Goal: Task Accomplishment & Management: Manage account settings

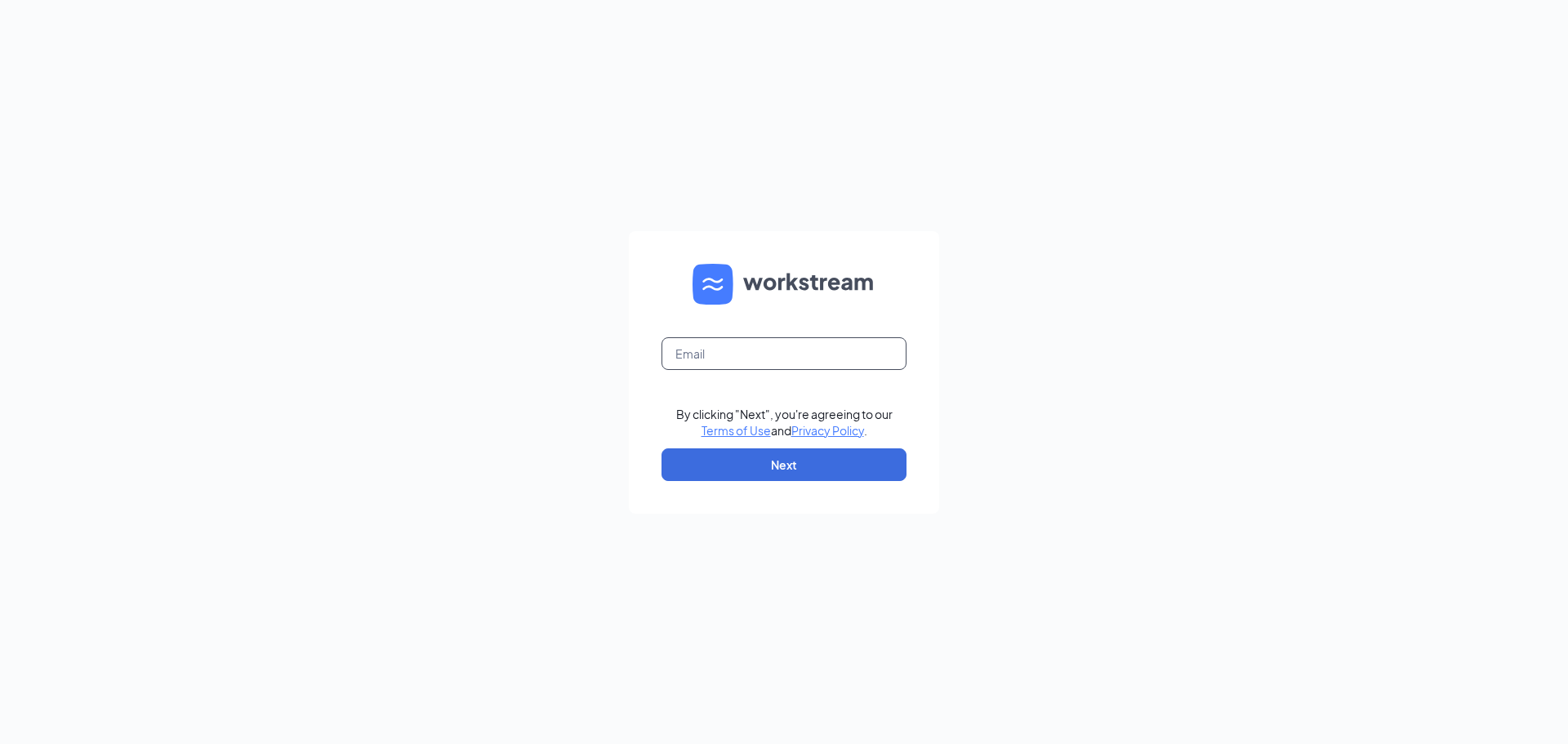
click at [732, 355] on input "text" at bounding box center [784, 353] width 245 height 32
type input "ihop1771@romulusinc.com"
click at [731, 461] on button "Next" at bounding box center [784, 464] width 245 height 32
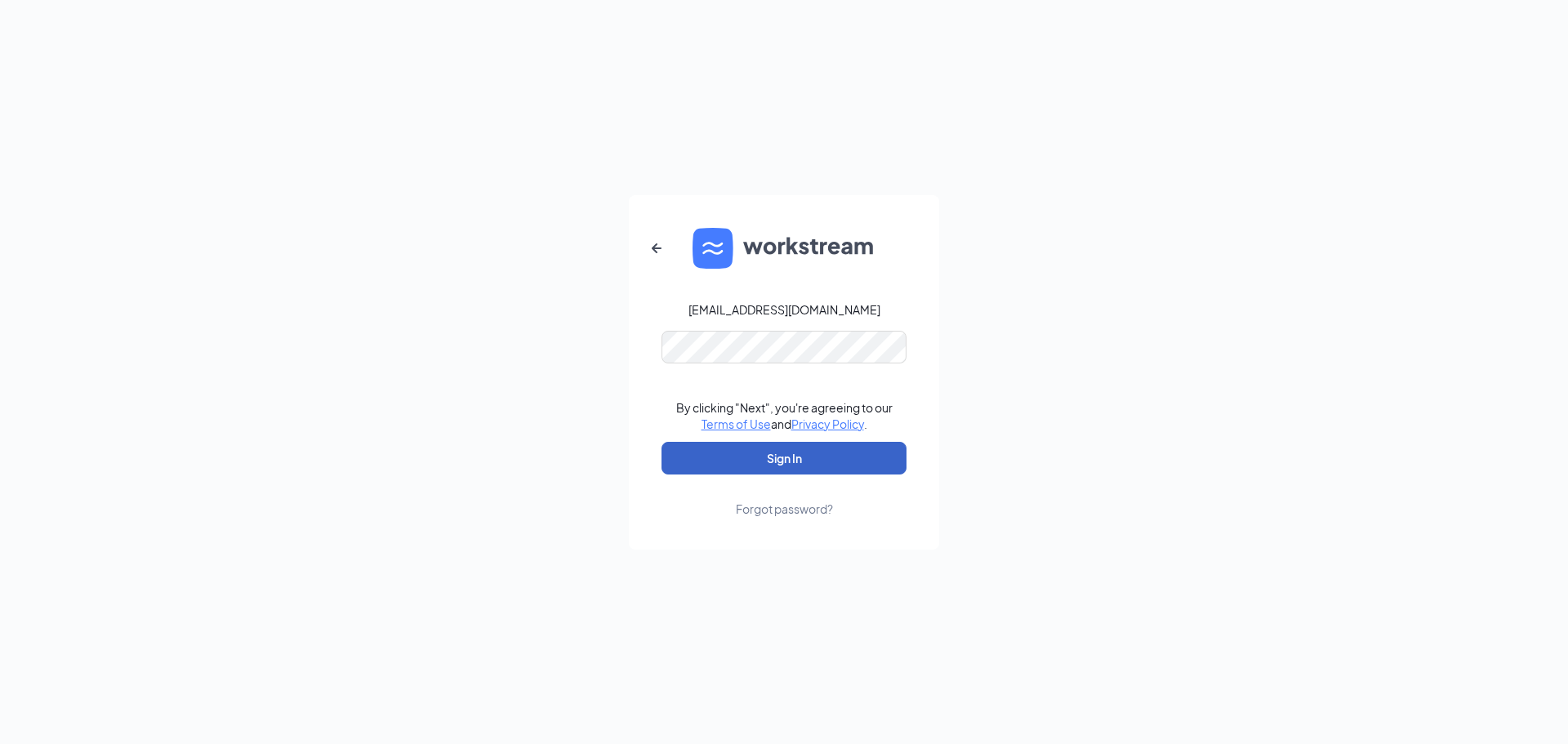
click at [813, 452] on button "Sign In" at bounding box center [784, 457] width 245 height 32
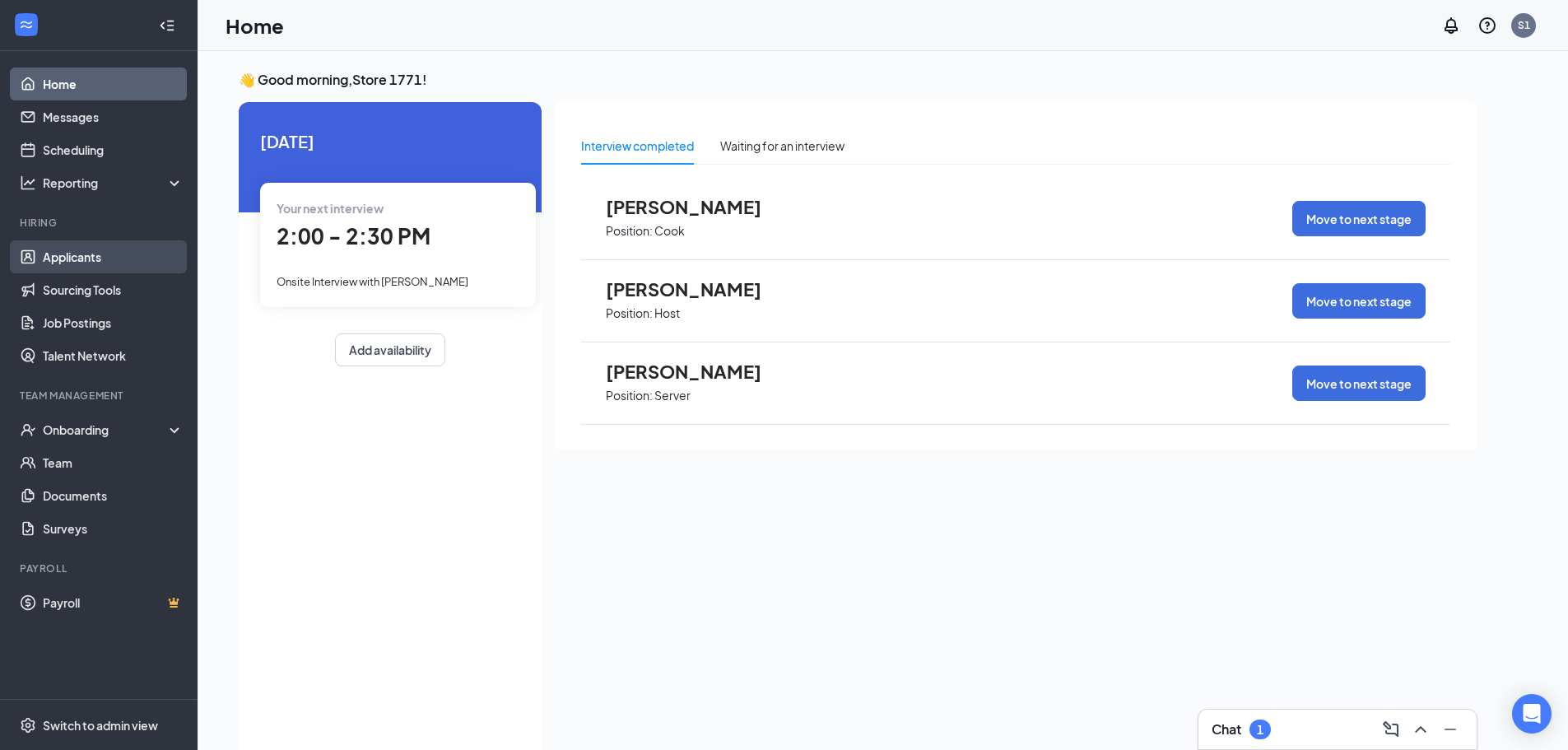
click at [90, 254] on link "Applicants" at bounding box center [113, 256] width 141 height 33
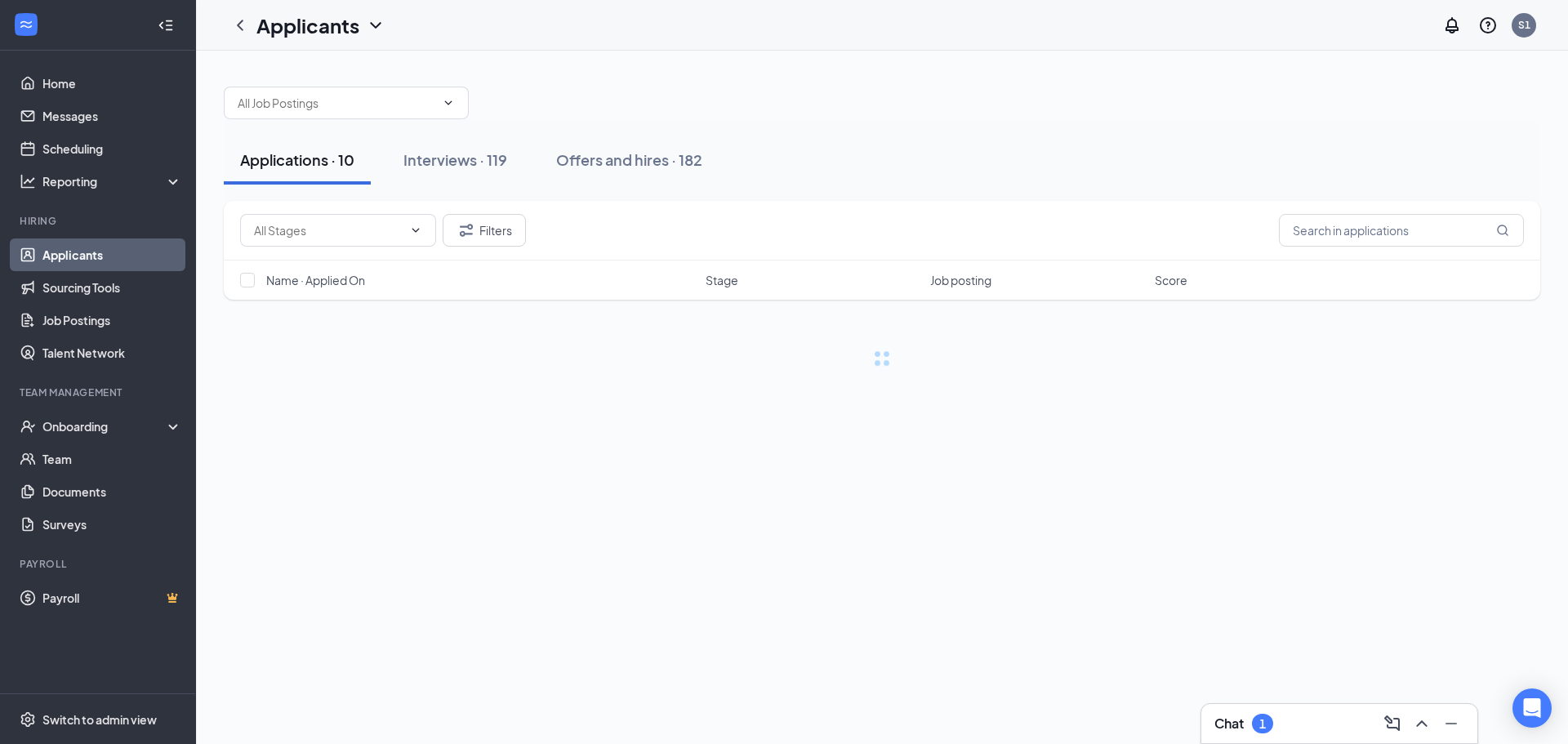
click at [437, 164] on div "Interviews · 119" at bounding box center [455, 159] width 104 height 21
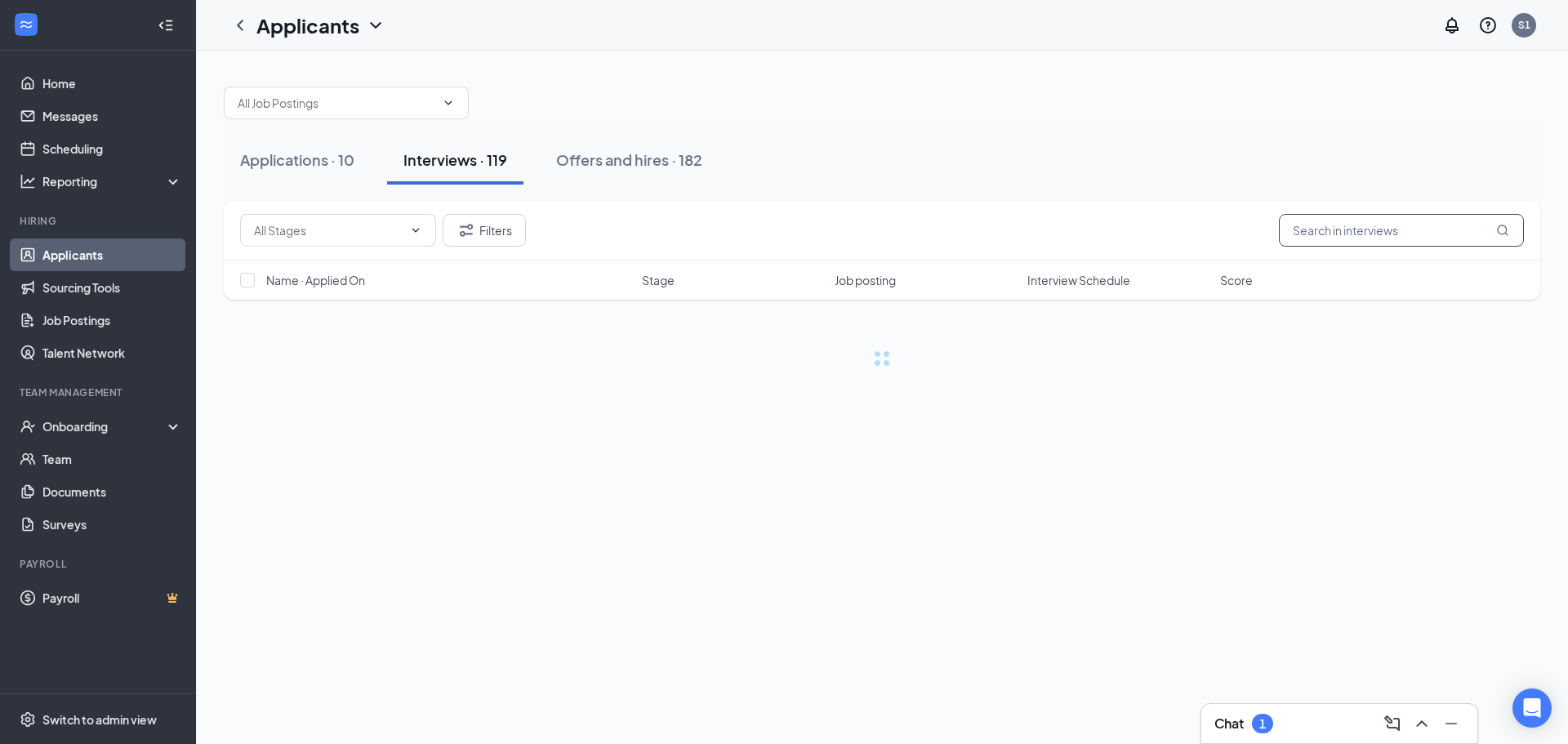
click at [1330, 229] on input "text" at bounding box center [1402, 229] width 245 height 32
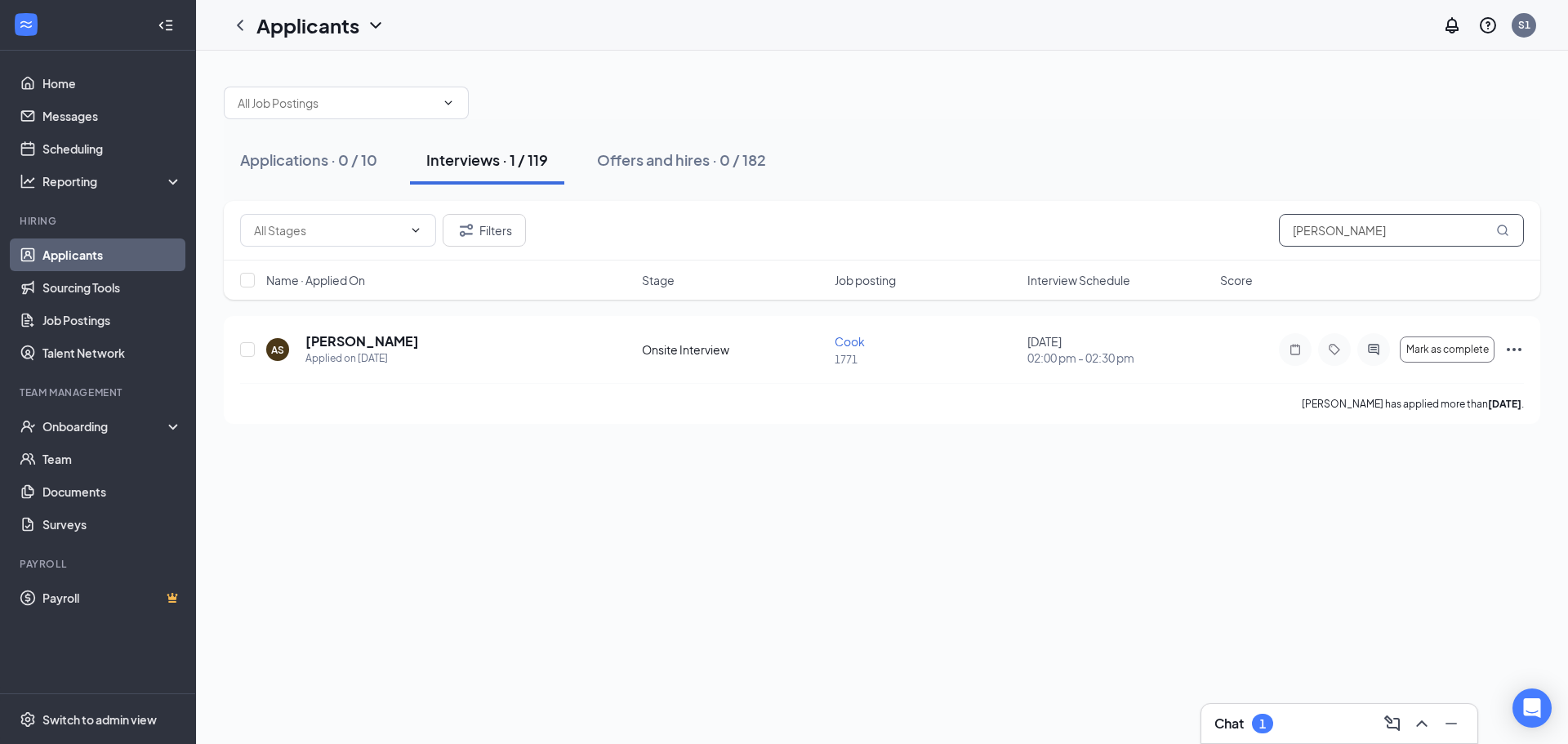
type input "[PERSON_NAME]"
click at [1514, 350] on icon "Ellipses" at bounding box center [1514, 350] width 15 height 3
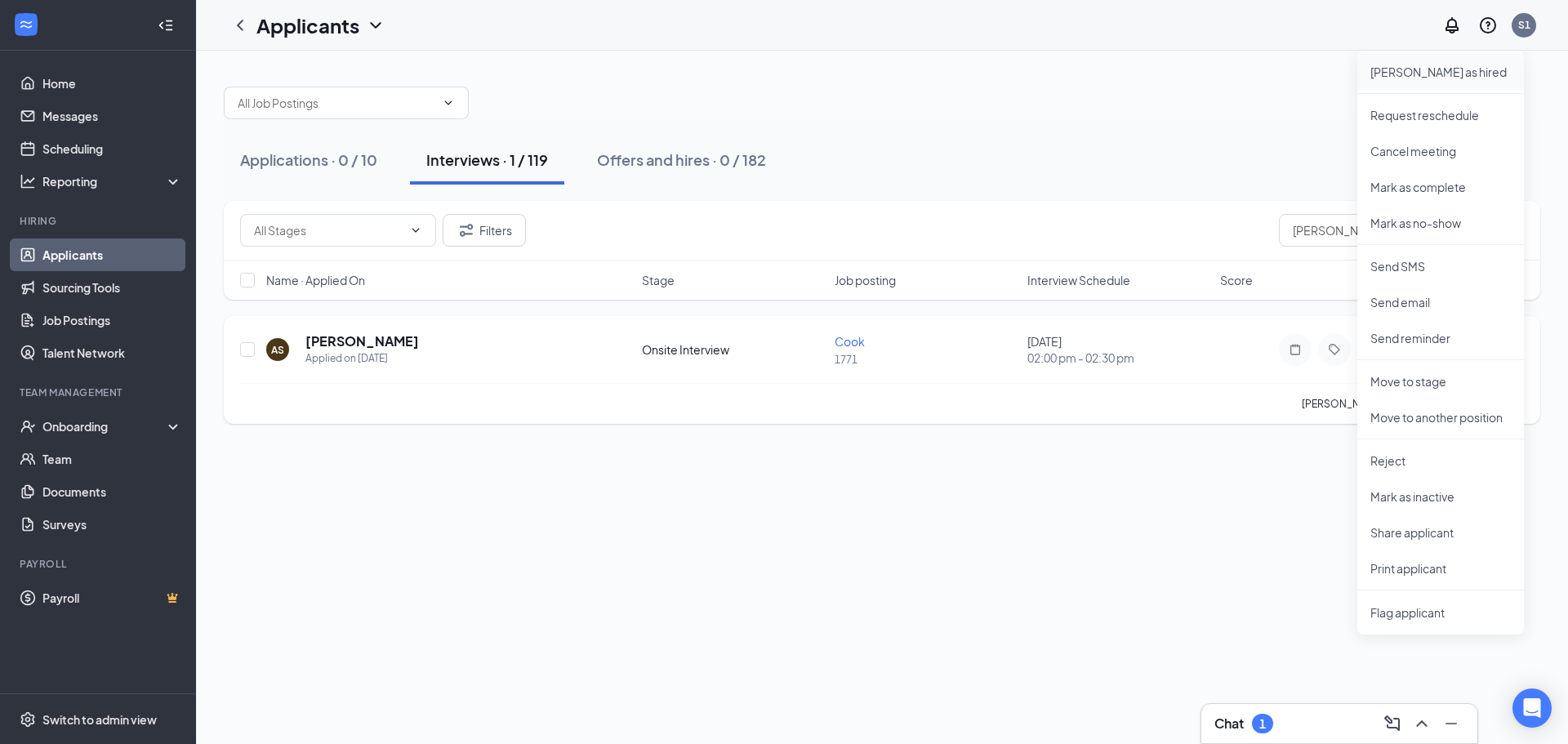
click at [1423, 76] on p "[PERSON_NAME] as hired" at bounding box center [1440, 72] width 141 height 17
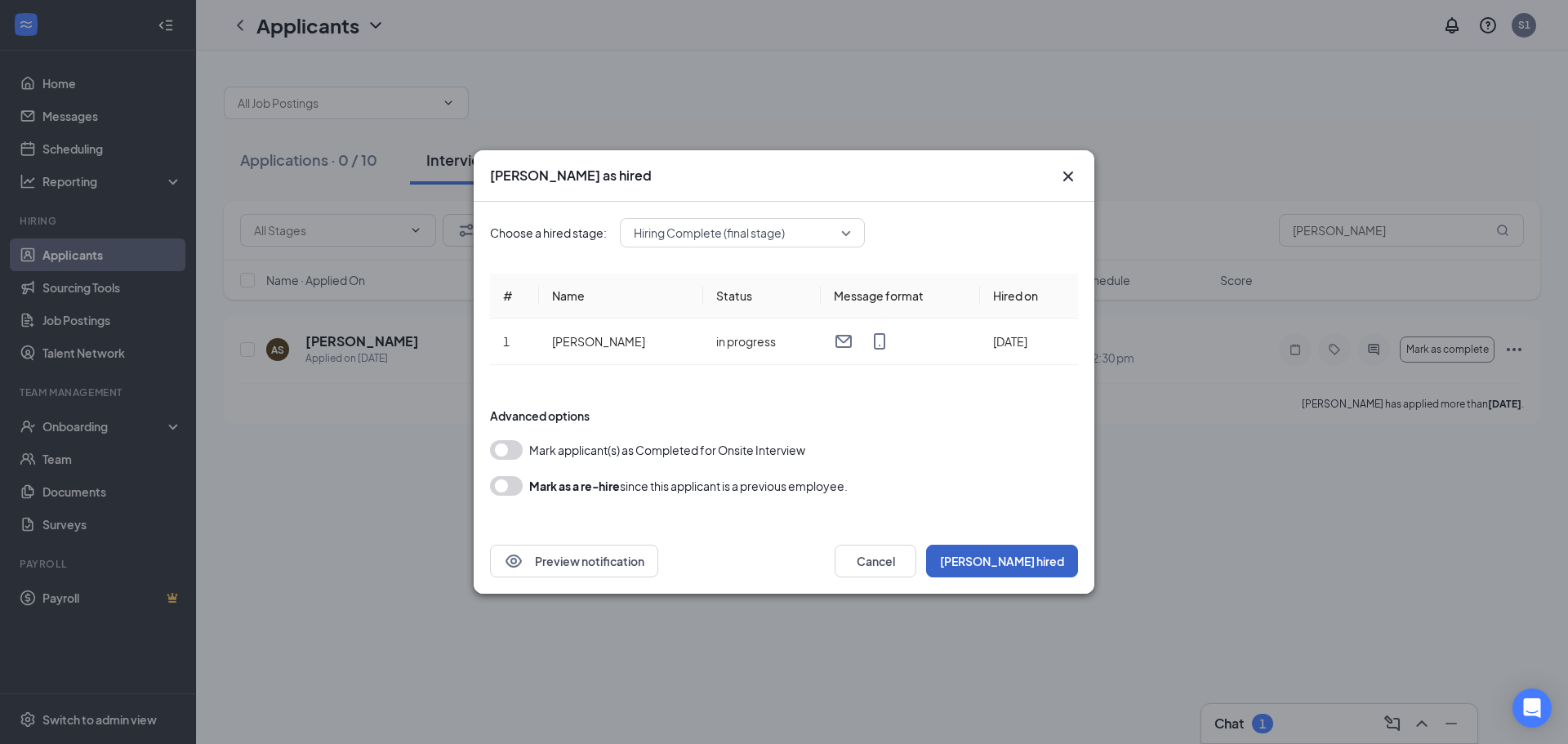
click at [1016, 556] on button "[PERSON_NAME] hired" at bounding box center [1001, 561] width 152 height 32
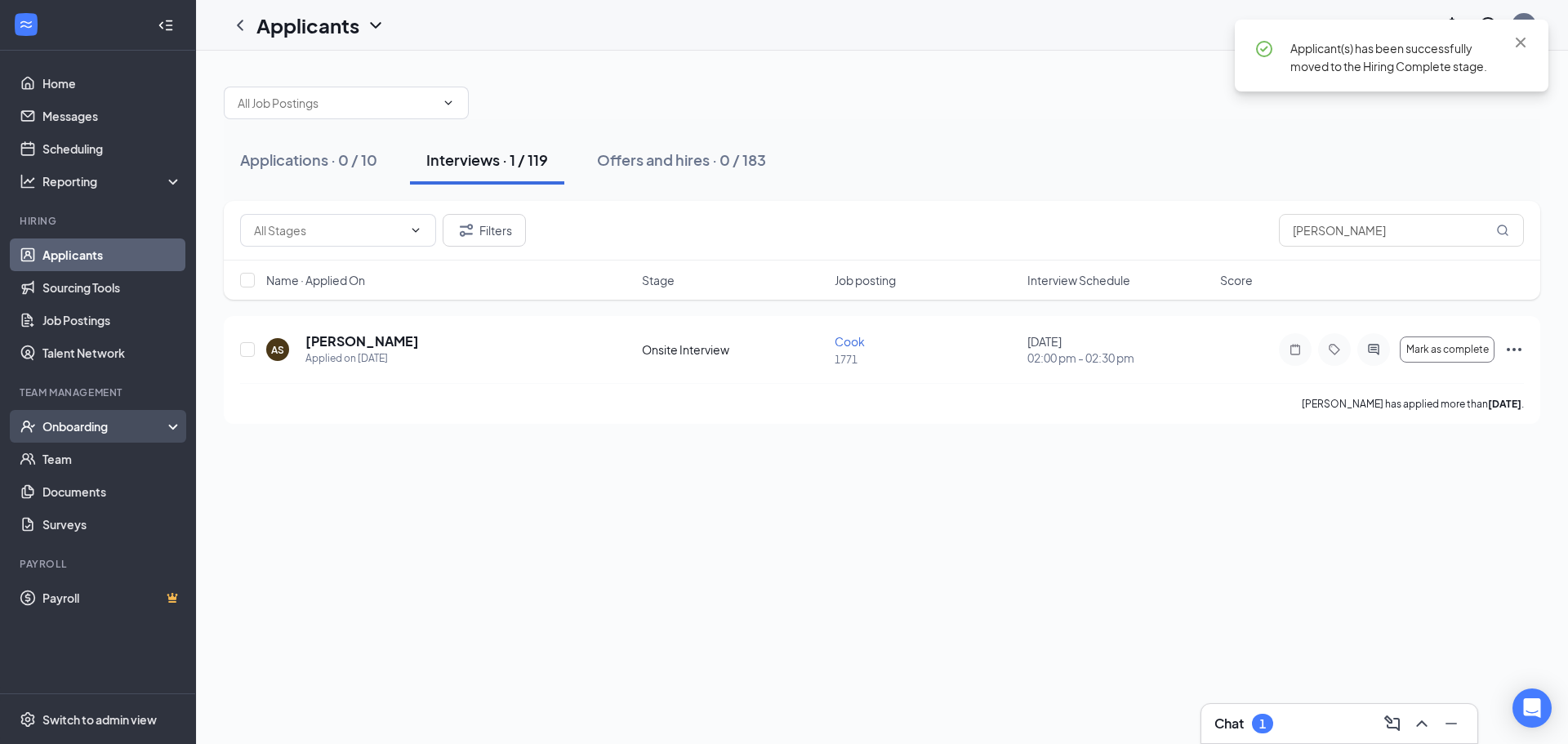
click at [114, 434] on div "Onboarding" at bounding box center [105, 427] width 126 height 17
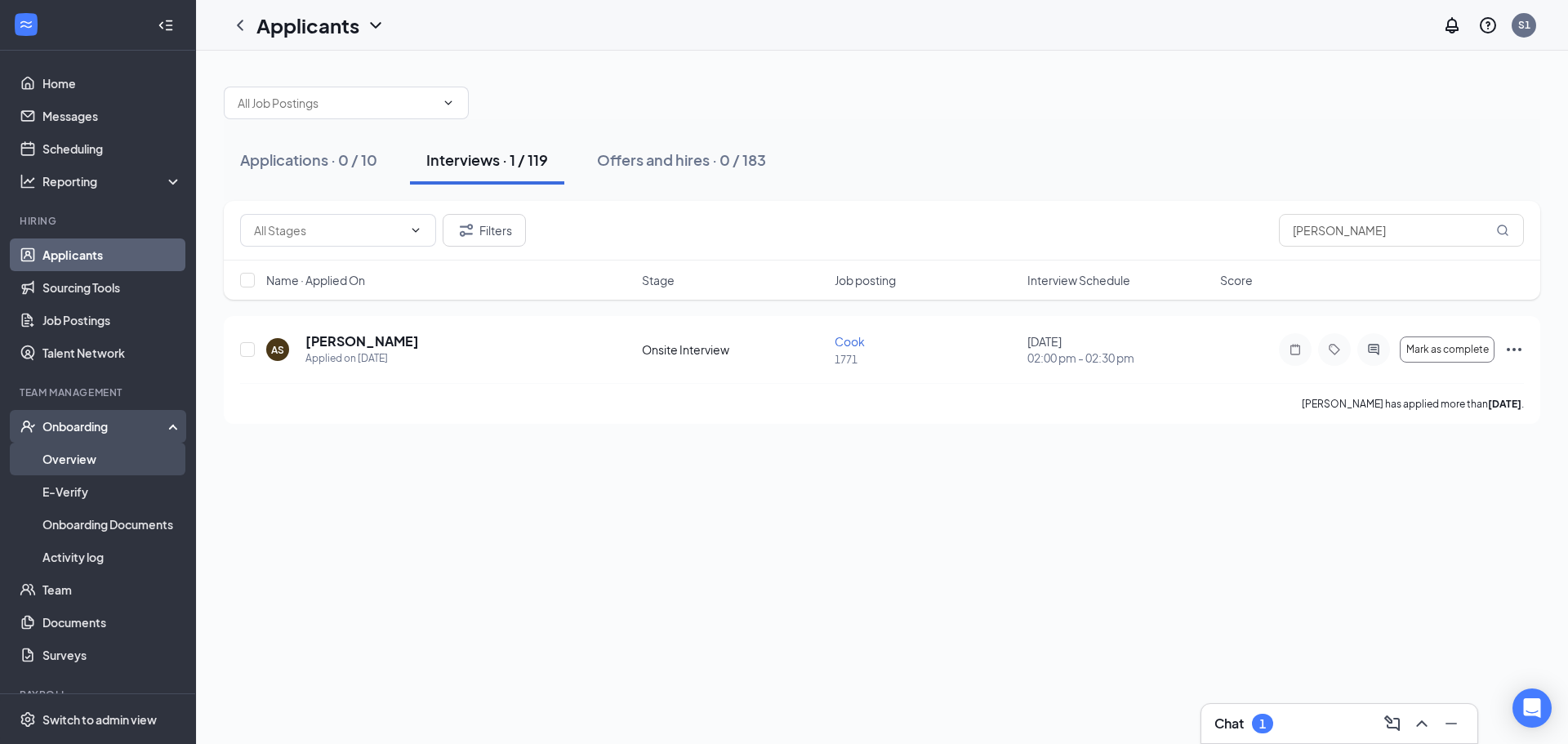
click at [99, 452] on link "Overview" at bounding box center [112, 458] width 140 height 32
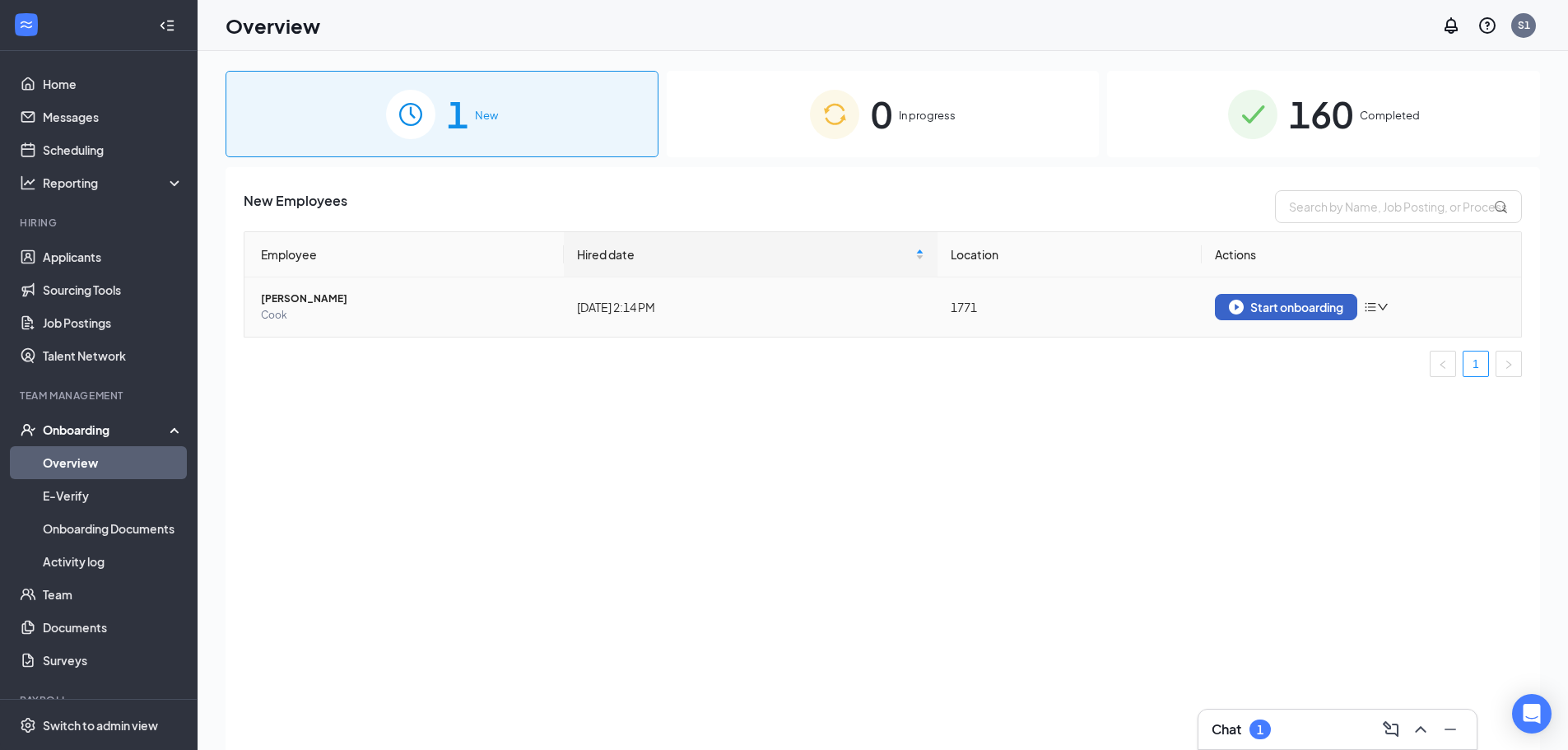
click at [1270, 310] on div "Start onboarding" at bounding box center [1286, 307] width 114 height 15
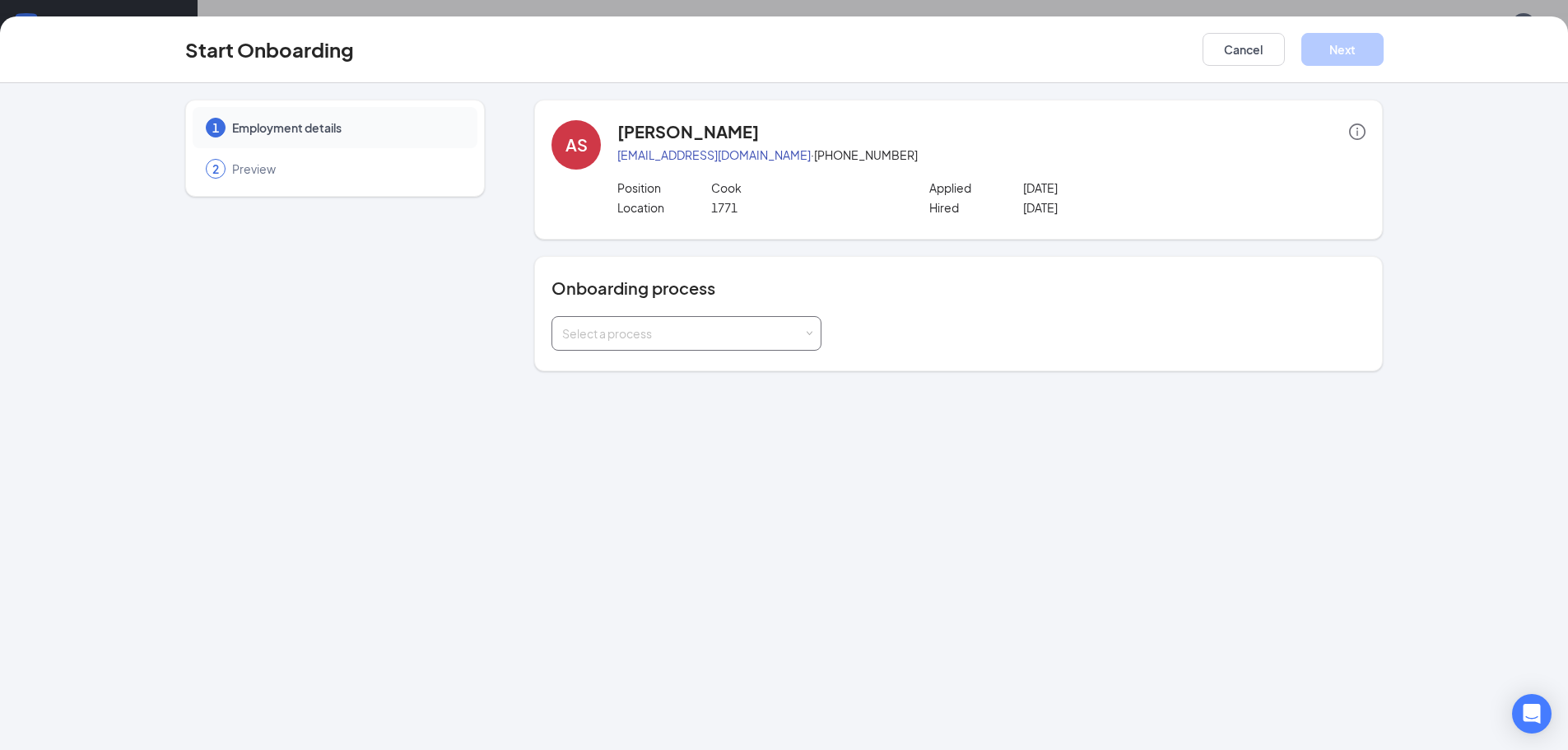
click at [732, 345] on div "Select a process" at bounding box center [686, 333] width 249 height 33
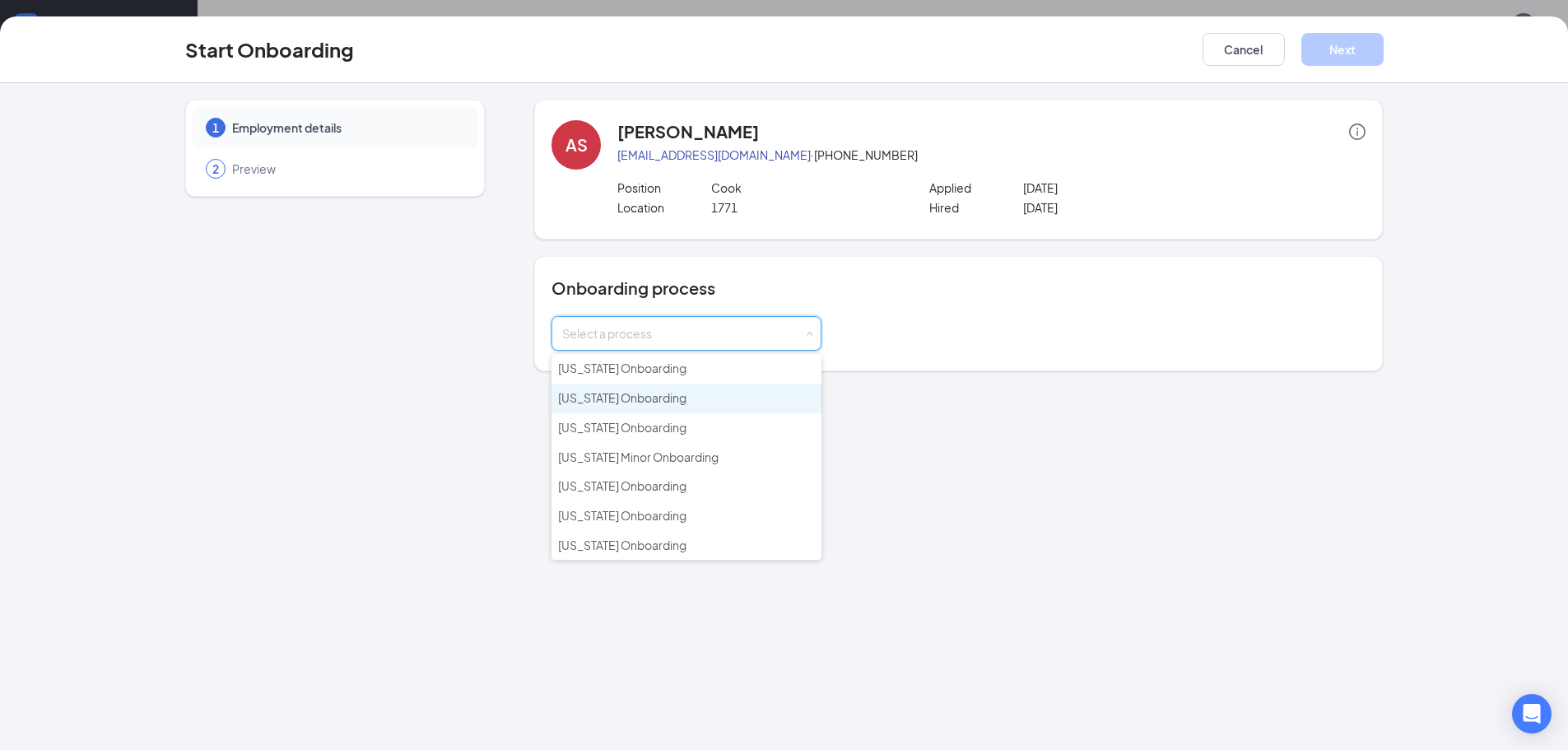
click at [694, 405] on li "[US_STATE] Onboarding" at bounding box center [686, 398] width 270 height 29
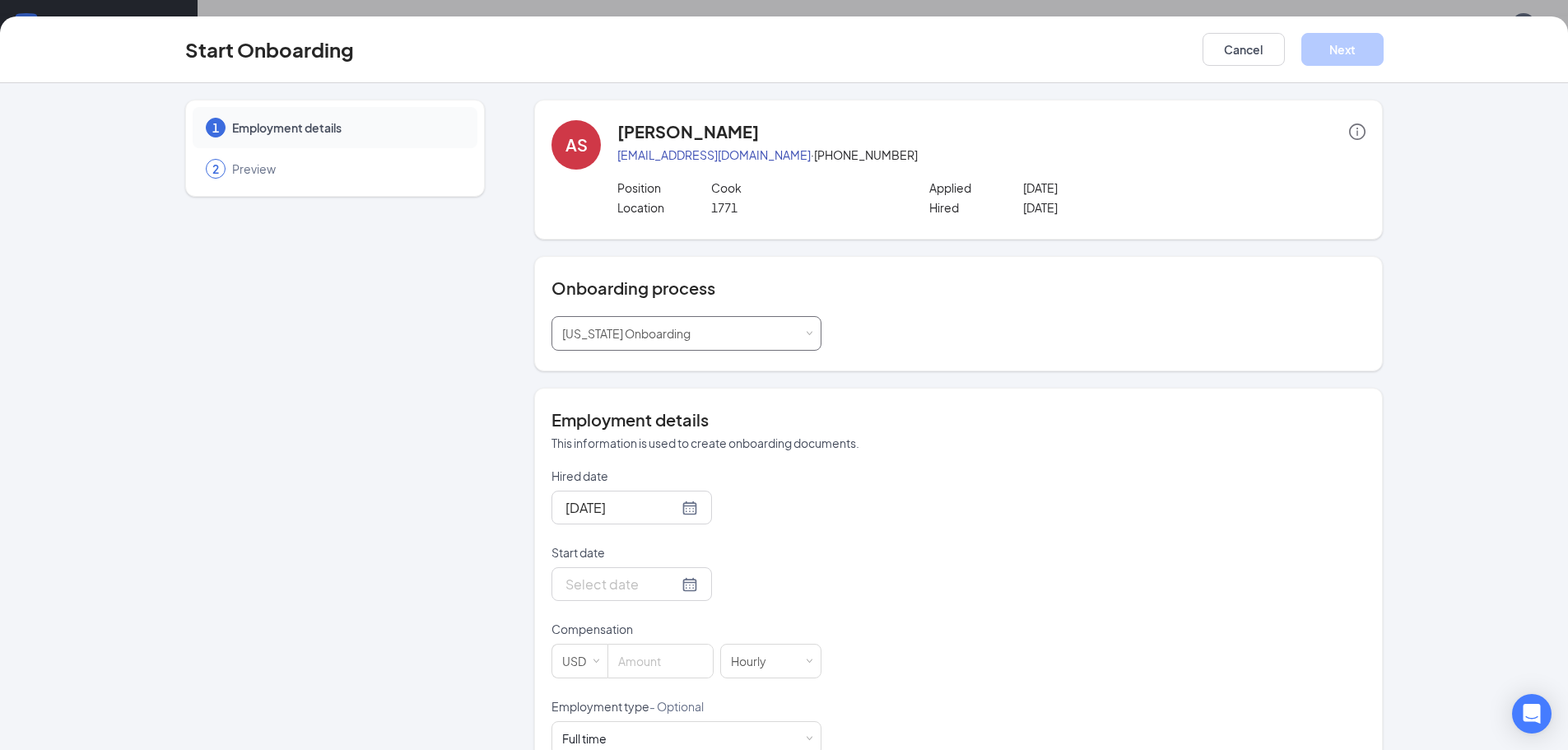
scroll to position [83, 0]
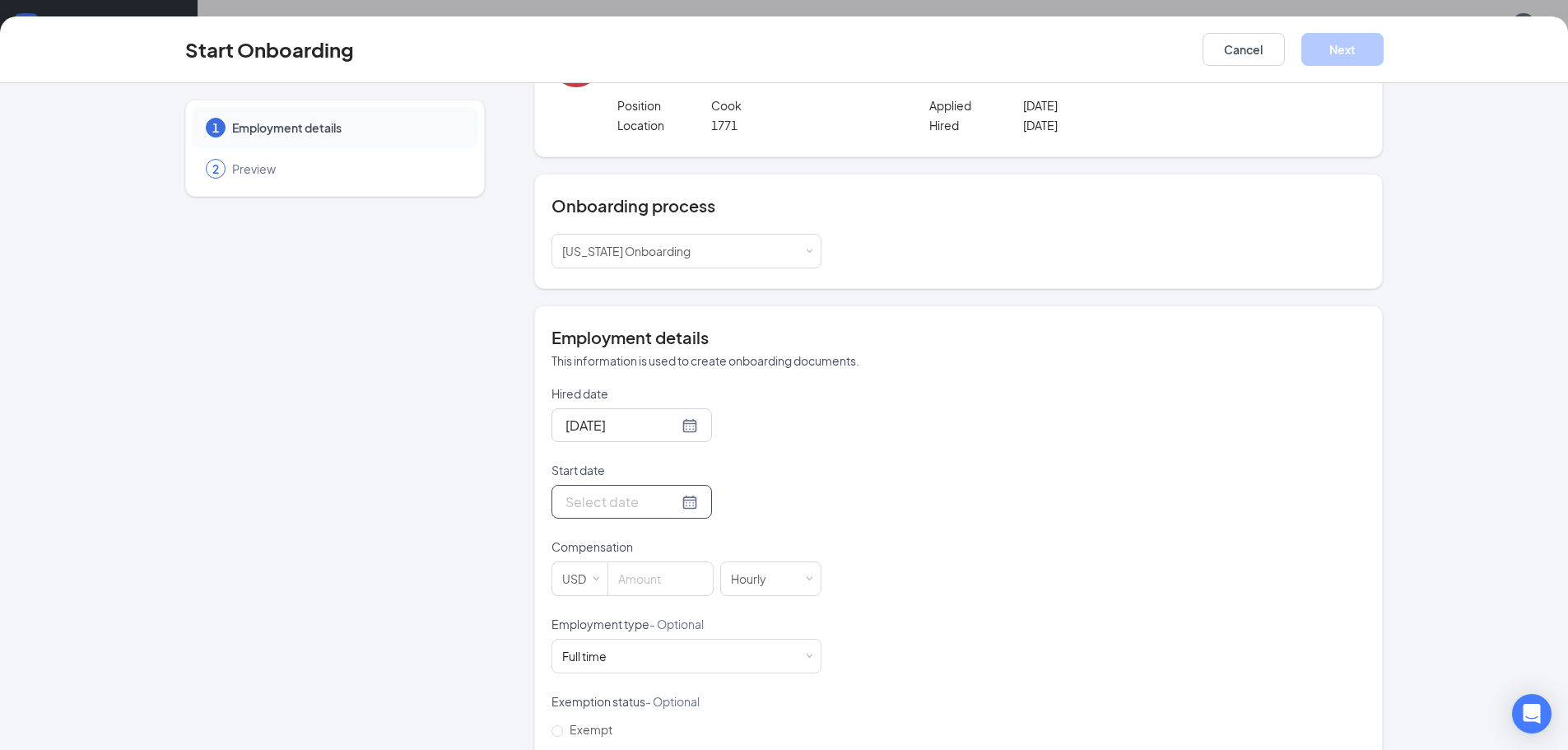
click at [669, 505] on div at bounding box center [631, 502] width 133 height 21
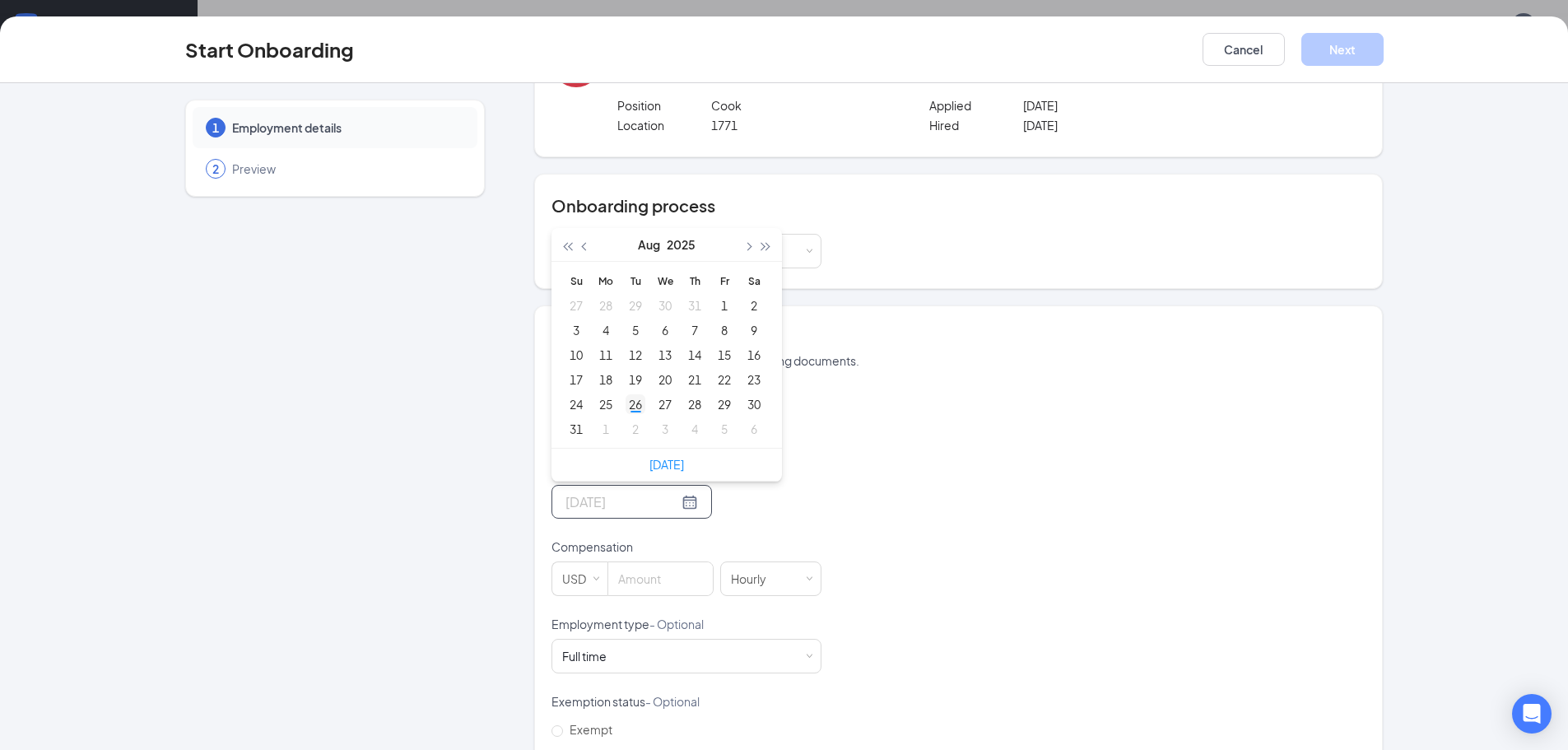
type input "[DATE]"
click at [626, 400] on div "26" at bounding box center [635, 404] width 20 height 20
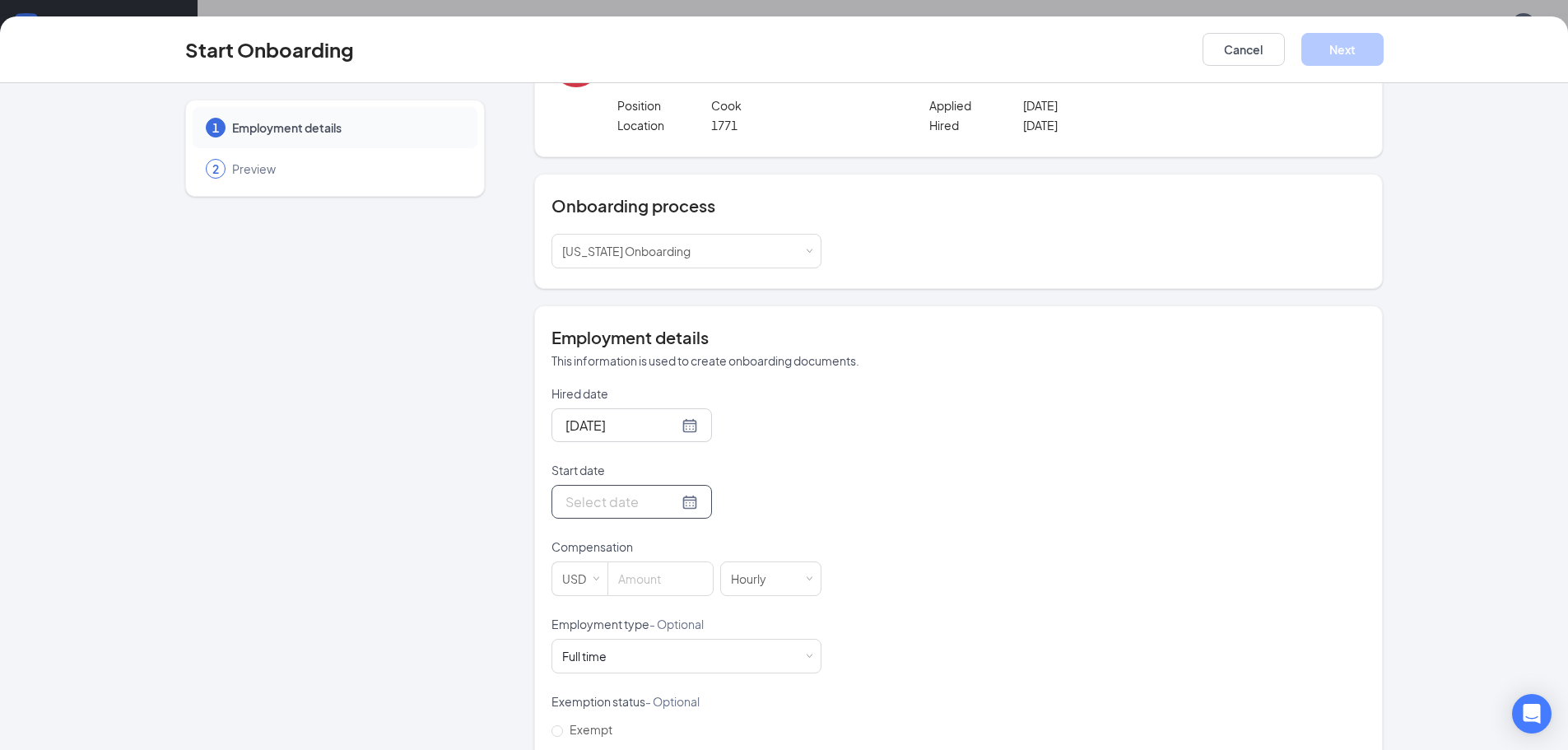
click at [670, 501] on div at bounding box center [631, 502] width 133 height 21
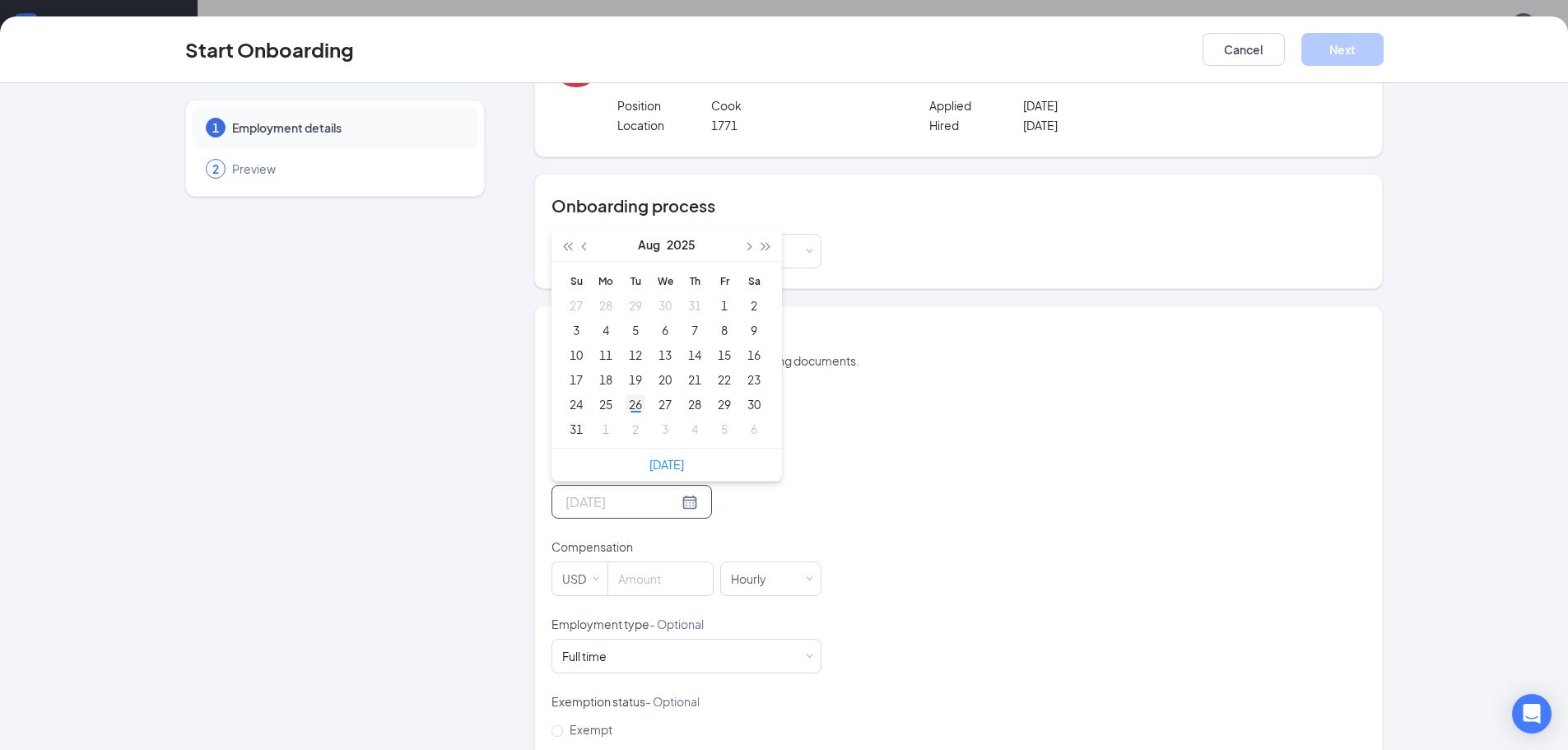
type input "[DATE]"
click at [630, 403] on div "26" at bounding box center [635, 404] width 20 height 20
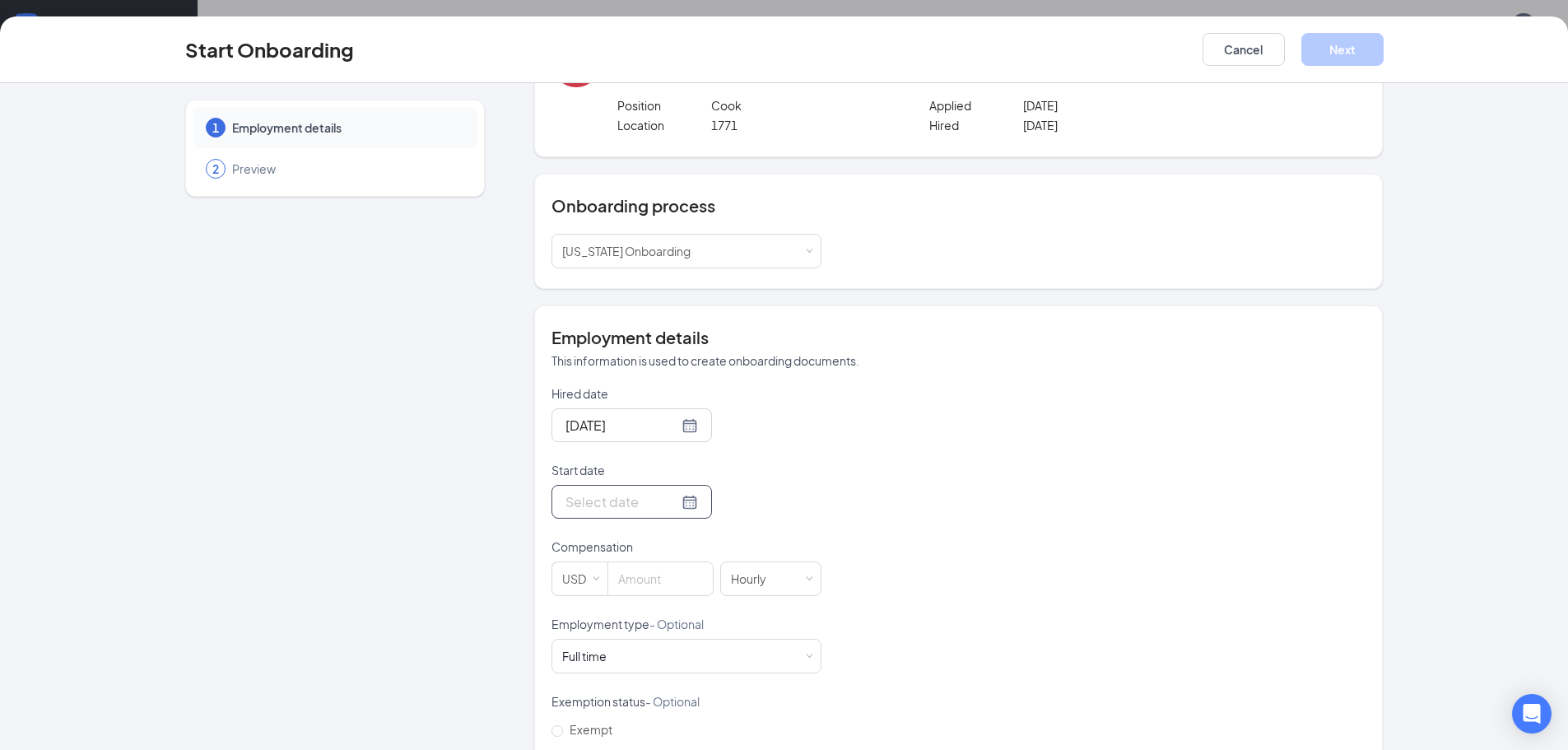
click at [675, 504] on div at bounding box center [631, 502] width 133 height 21
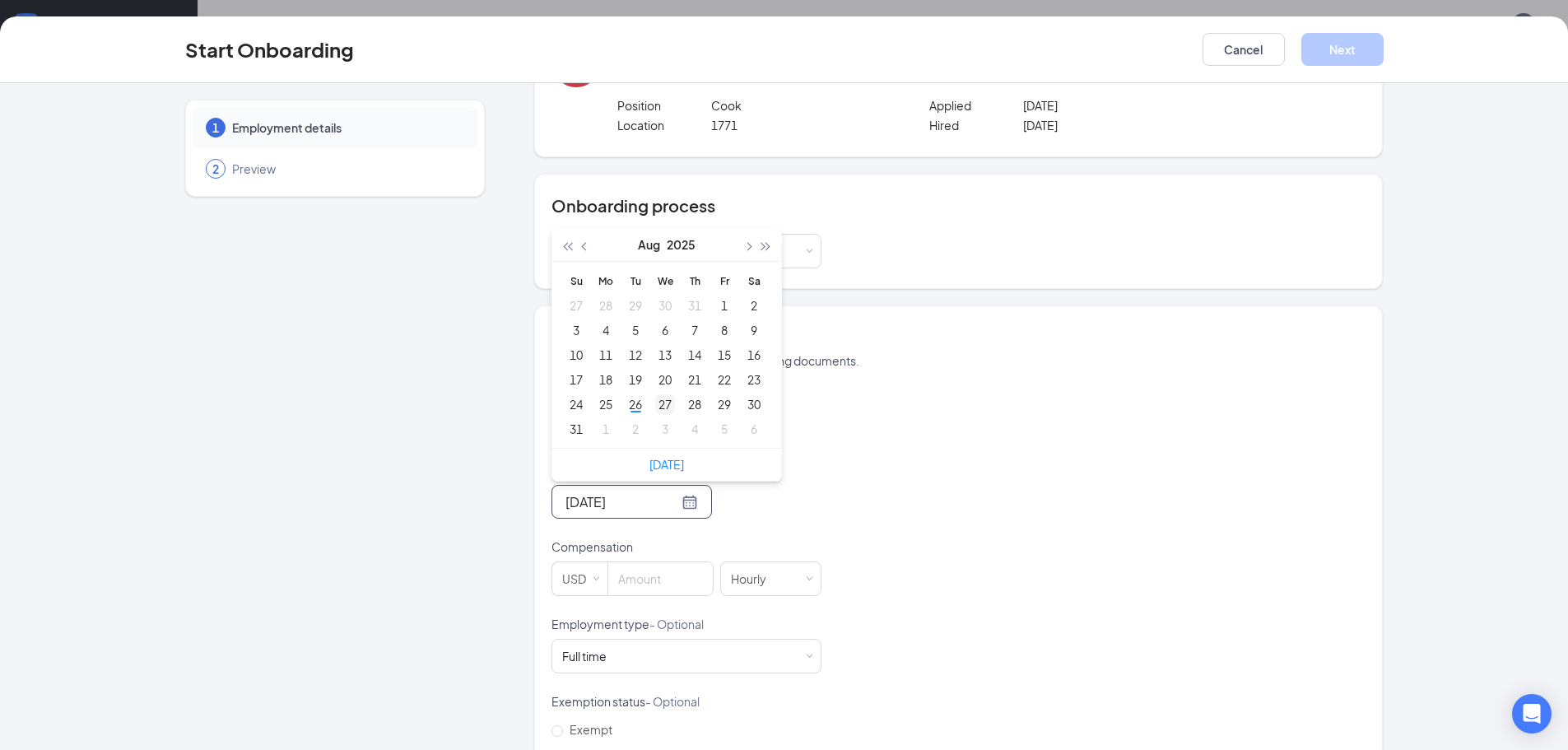
type input "[DATE]"
click at [659, 408] on div "27" at bounding box center [665, 404] width 20 height 20
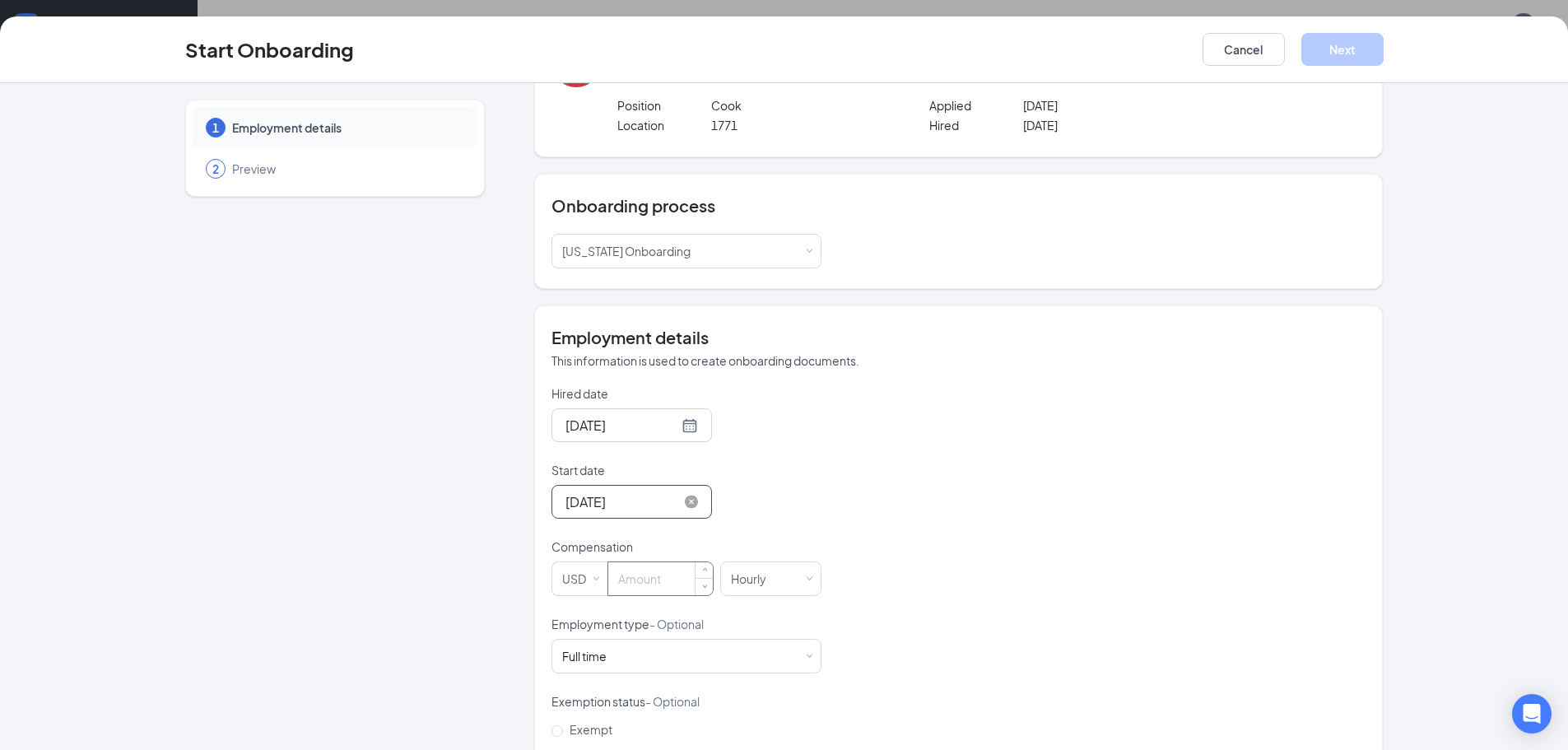
click at [643, 577] on input at bounding box center [660, 578] width 104 height 33
type input "17"
click at [888, 592] on div "Hired date [DATE] Start date [DATE] [DATE] Su Mo Tu We Th Fr Sa 27 28 29 30 31 …" at bounding box center [959, 616] width 814 height 461
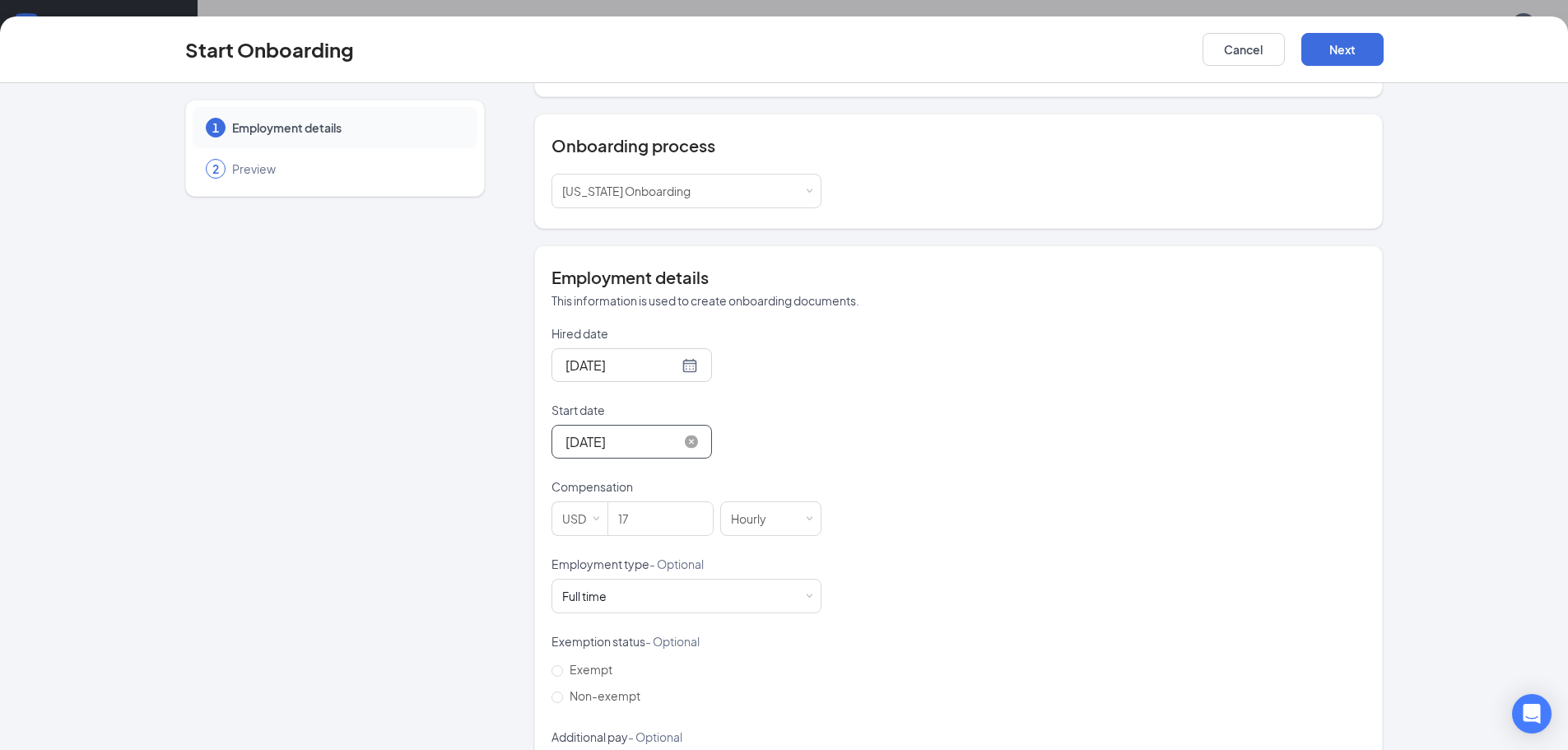
scroll to position [215, 0]
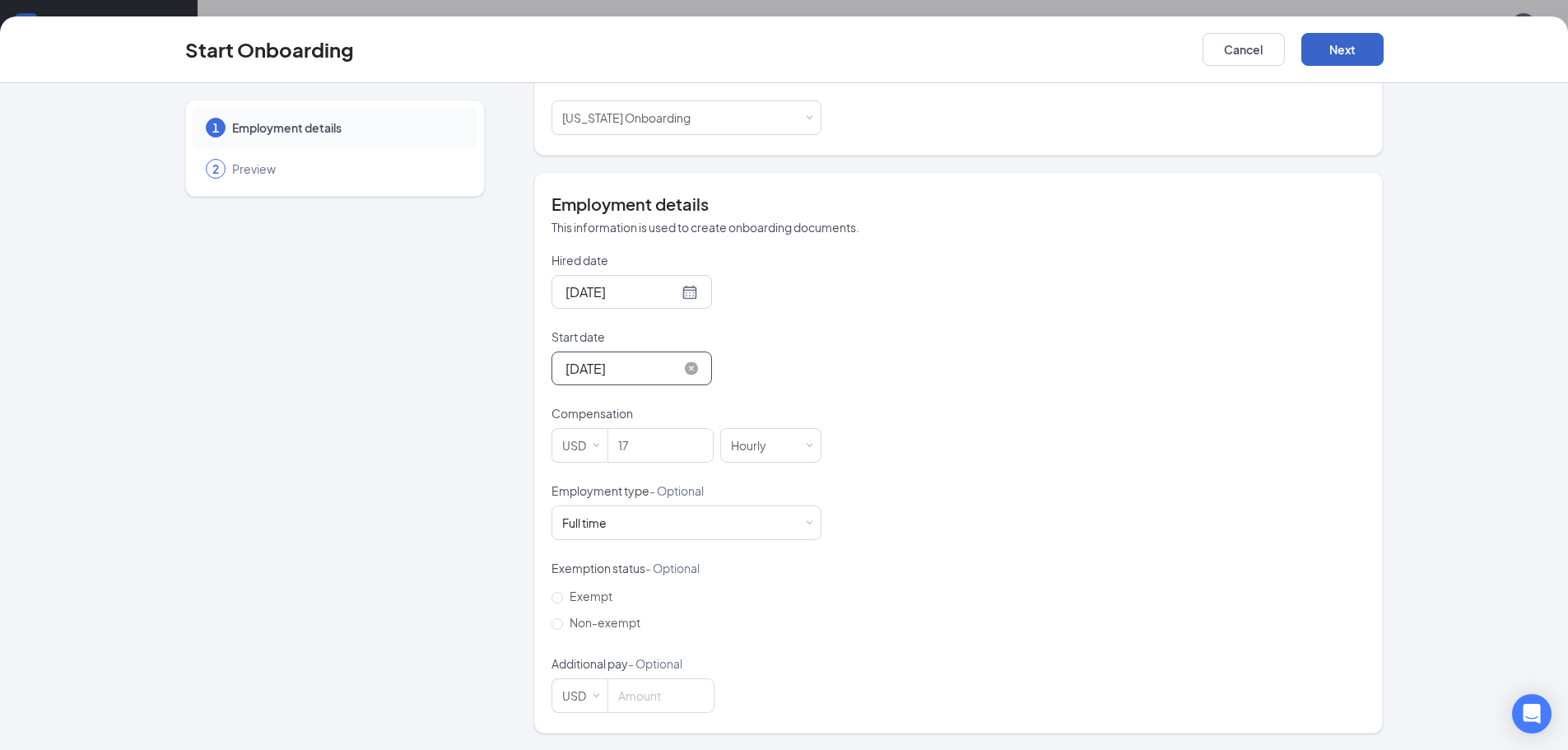
click at [1316, 52] on button "Next" at bounding box center [1343, 48] width 83 height 33
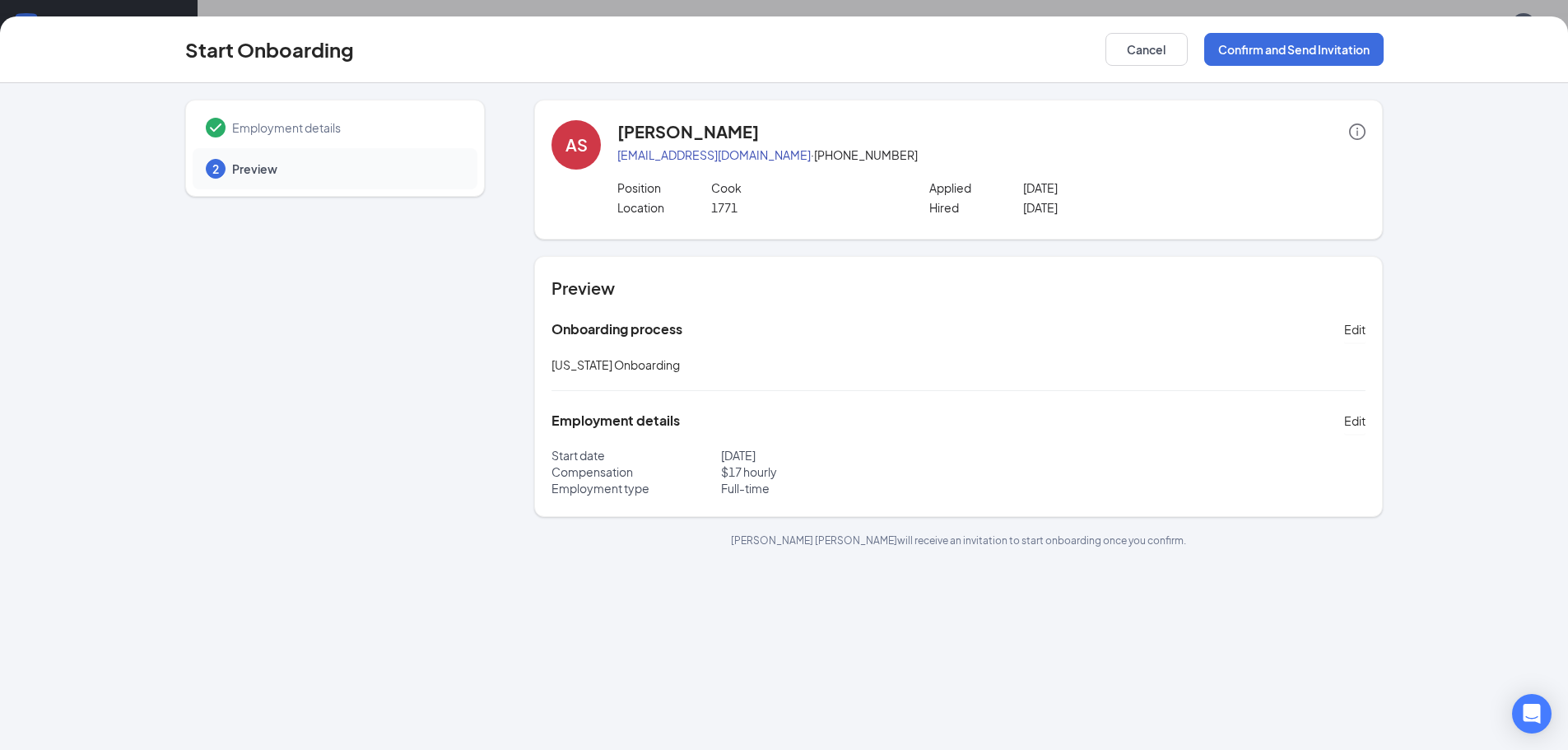
scroll to position [0, 0]
click at [1346, 44] on button "Confirm and Send Invitation" at bounding box center [1293, 48] width 180 height 33
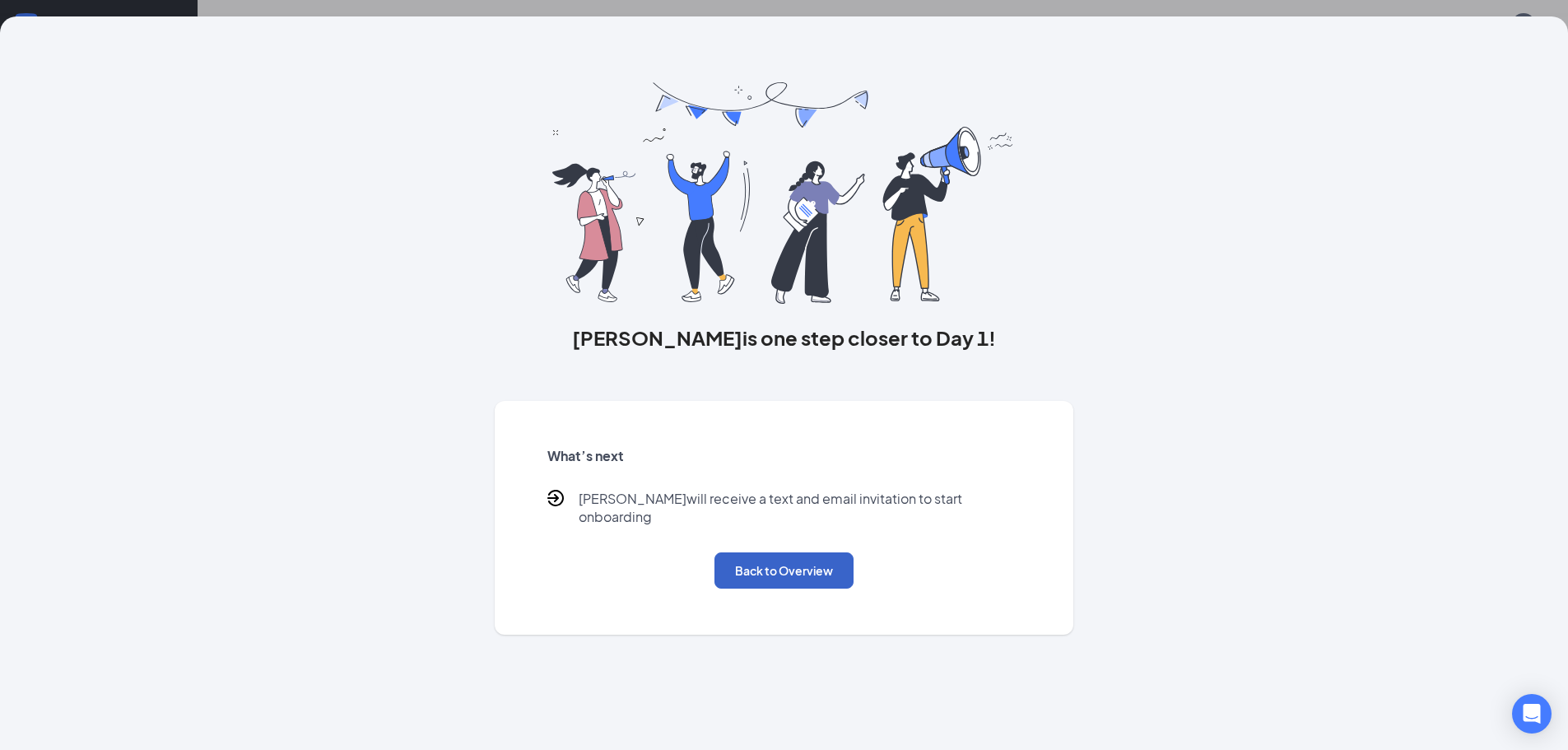
click at [796, 570] on button "Back to Overview" at bounding box center [784, 570] width 139 height 36
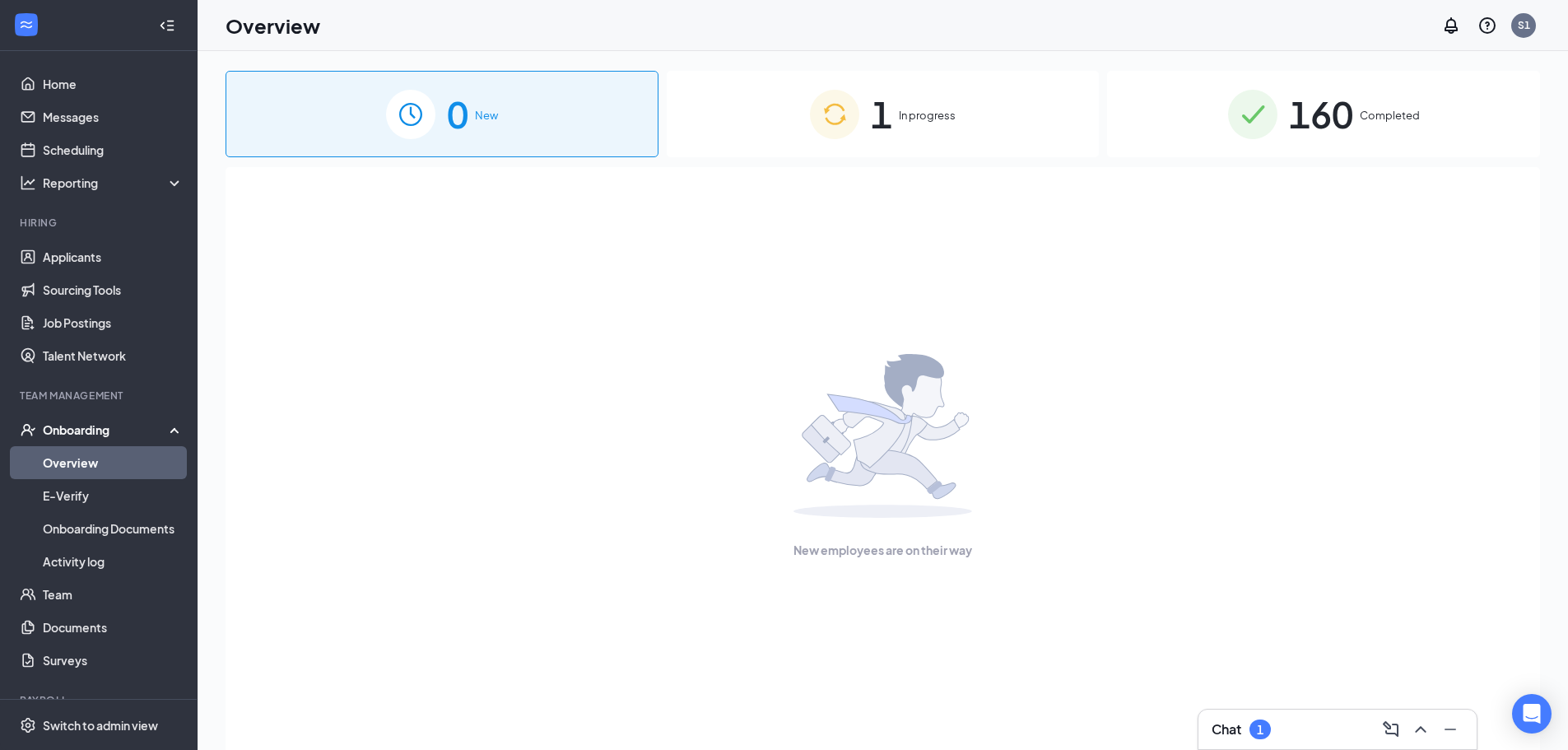
click at [918, 128] on div "1 In progress" at bounding box center [883, 114] width 433 height 87
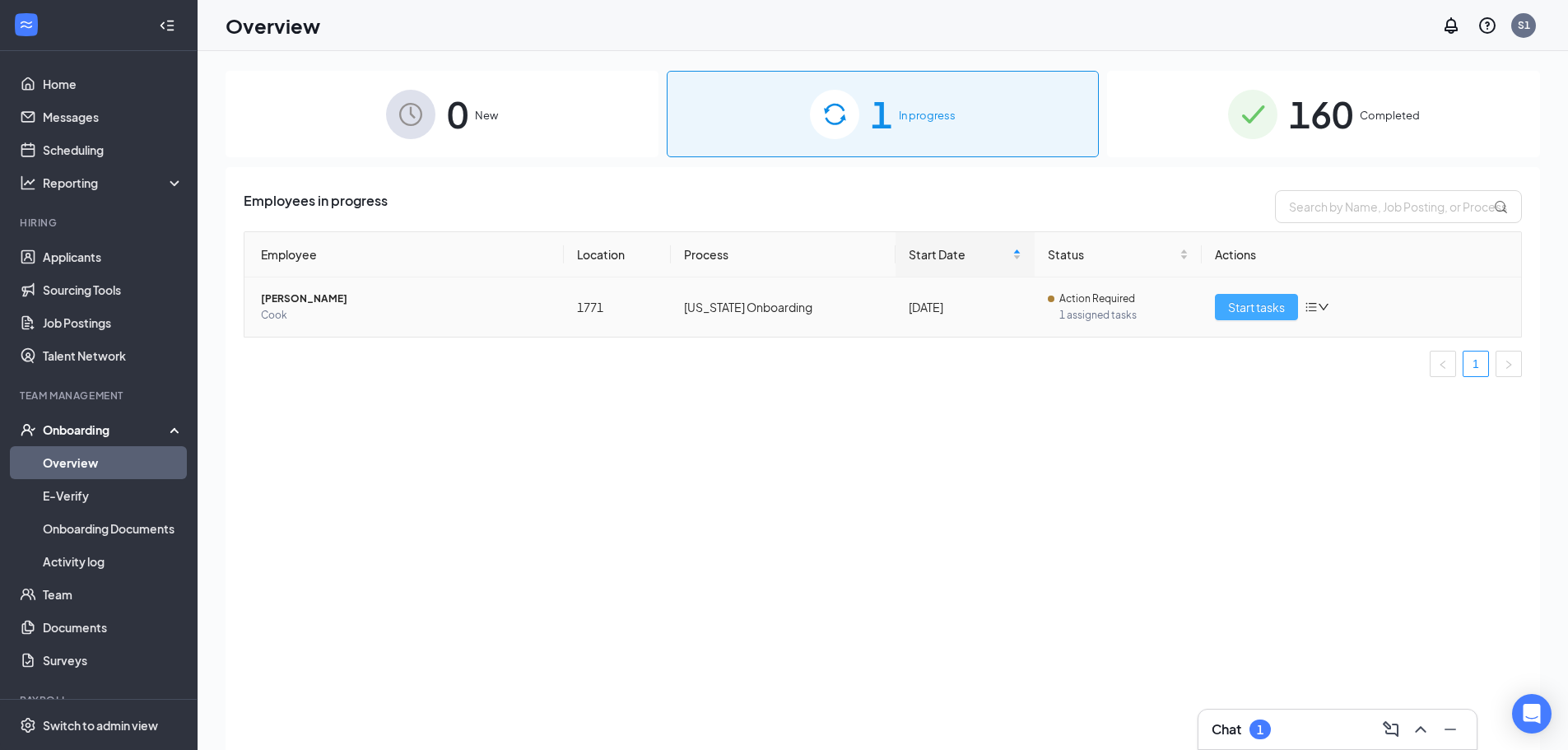
click at [1244, 308] on span "Start tasks" at bounding box center [1257, 307] width 57 height 18
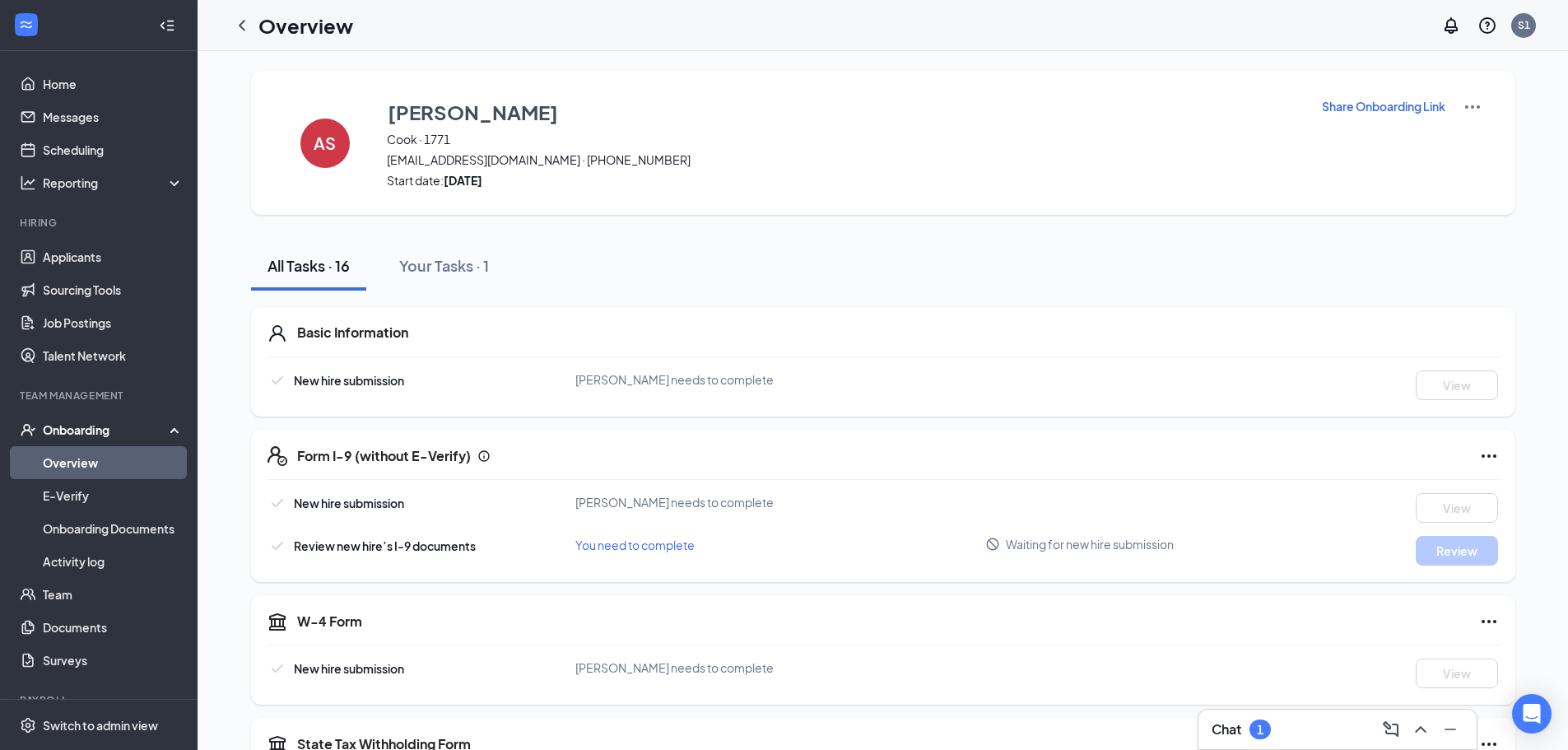
click at [1373, 104] on p "Share Onboarding Link" at bounding box center [1383, 106] width 124 height 17
type textarea "Hi [PERSON_NAME], This is a gentle reminder to complete your onboarding before …"
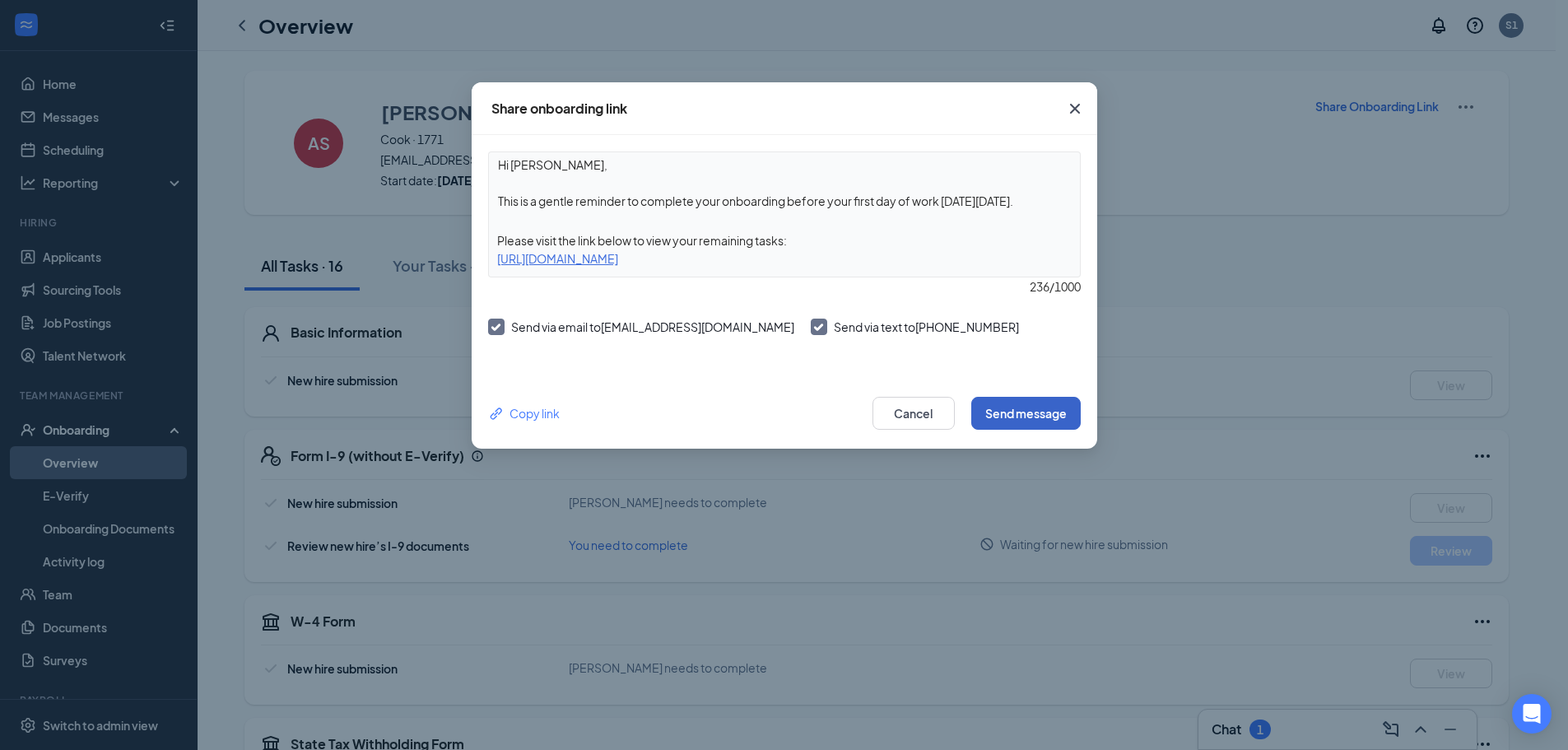
click at [1013, 414] on button "Send message" at bounding box center [1025, 413] width 109 height 33
